Goal: Check status: Check status

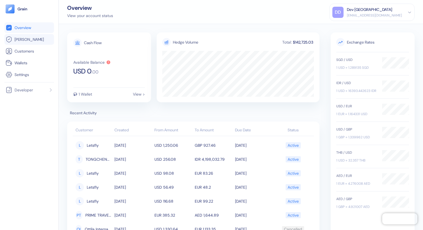
click at [35, 36] on link "[PERSON_NAME]" at bounding box center [29, 39] width 47 height 7
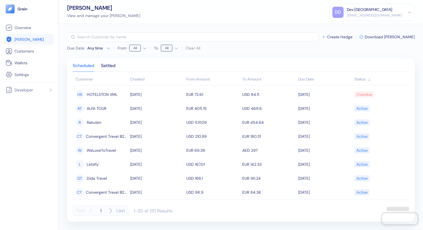
click at [151, 79] on div "Created" at bounding box center [156, 79] width 53 height 6
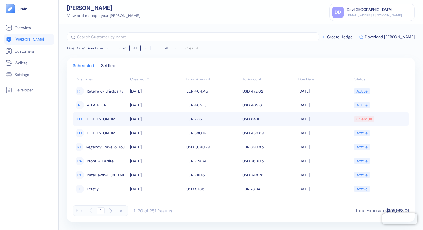
scroll to position [18, 0]
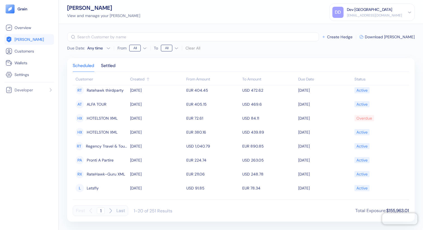
click at [110, 210] on icon "button" at bounding box center [111, 211] width 2 height 4
click at [102, 46] on div "Any time" at bounding box center [95, 48] width 17 height 6
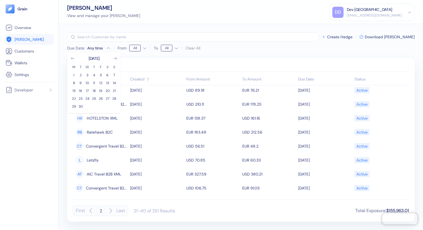
click at [157, 30] on div "Due Date : Any time September 2025 M T W T F S S 1 2 3 4 5 6 7 8 9 10 11 12 13 …" at bounding box center [241, 127] width 364 height 206
click at [113, 210] on icon "button" at bounding box center [110, 211] width 7 height 7
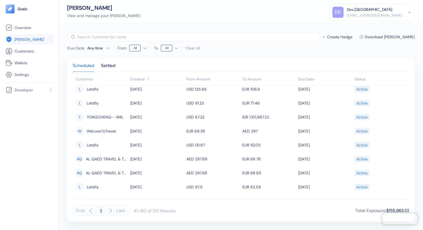
scroll to position [170, 0]
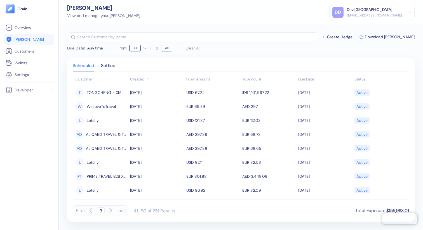
click at [110, 212] on icon "button" at bounding box center [110, 211] width 7 height 7
click at [157, 212] on div "61-80 of 251 Results" at bounding box center [155, 211] width 42 height 6
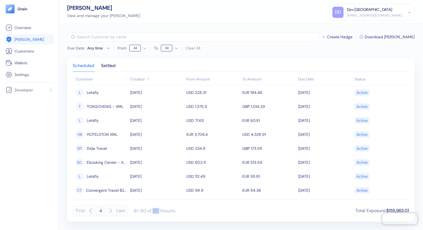
click at [140, 76] on div "Created" at bounding box center [156, 79] width 53 height 6
type input "1"
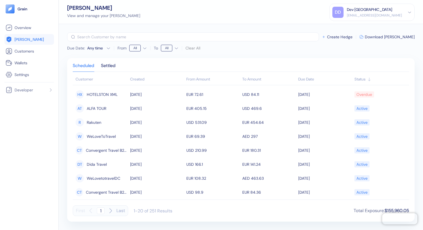
click at [144, 79] on div "Created" at bounding box center [156, 79] width 53 height 6
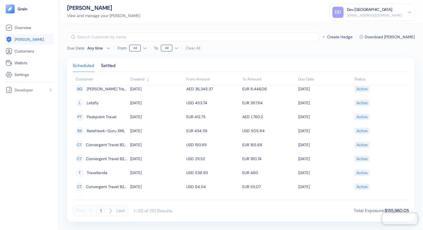
scroll to position [170, 0]
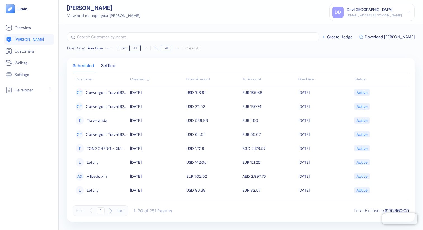
click at [110, 213] on icon "button" at bounding box center [111, 211] width 2 height 4
click at [111, 211] on icon "button" at bounding box center [110, 211] width 7 height 7
click at [112, 211] on icon "button" at bounding box center [110, 211] width 7 height 7
type input "4"
